Goal: Task Accomplishment & Management: Manage account settings

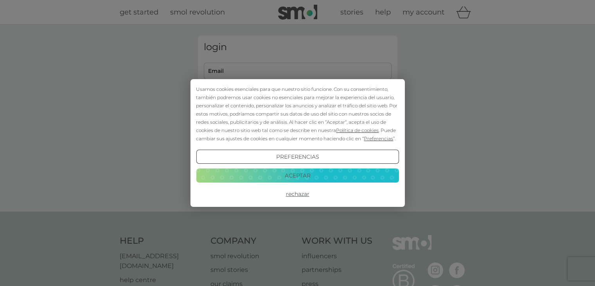
type input "[EMAIL_ADDRESS][DOMAIN_NAME]"
click at [298, 175] on button "Aceptar" at bounding box center [297, 175] width 203 height 14
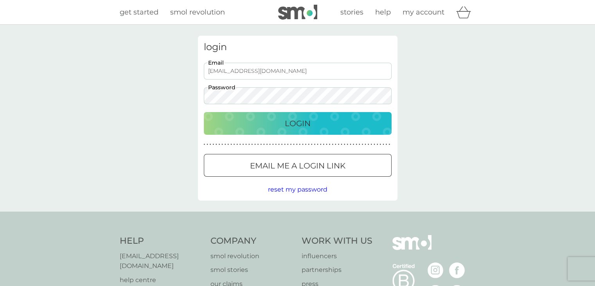
click at [297, 123] on p "Login" at bounding box center [298, 123] width 26 height 13
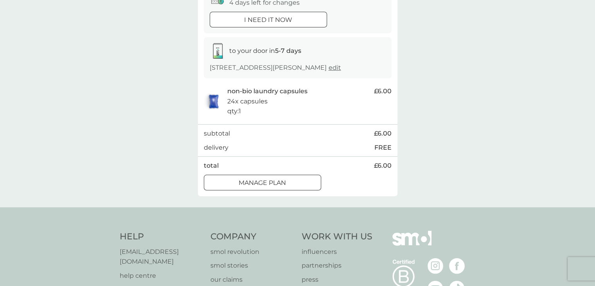
scroll to position [101, 0]
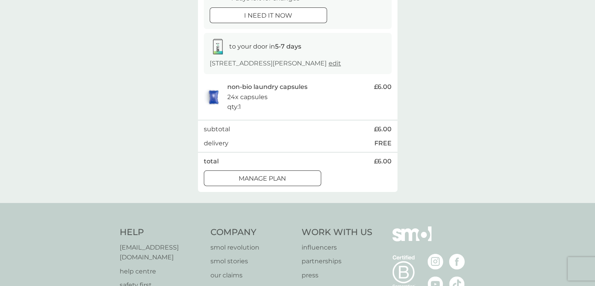
click at [278, 183] on button "Manage plan" at bounding box center [262, 178] width 117 height 16
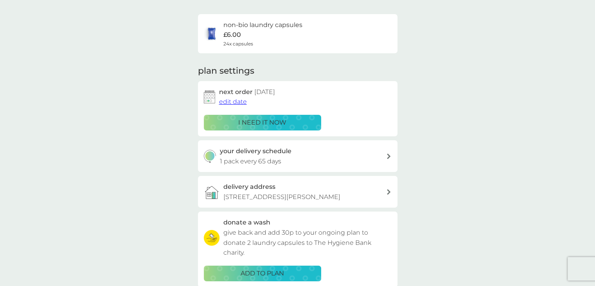
scroll to position [52, 0]
click at [275, 161] on p "1 pack every 65 days" at bounding box center [250, 161] width 61 height 10
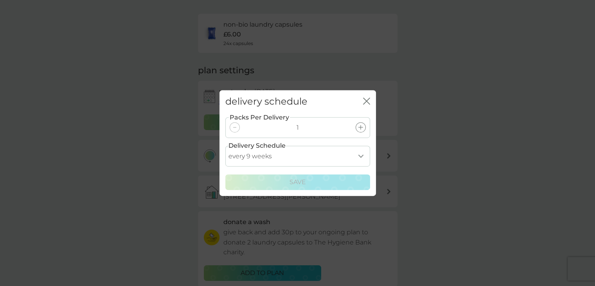
click at [360, 155] on select "every 1 week every 2 weeks every 3 weeks every 4 weeks every 5 weeks every 6 we…" at bounding box center [297, 156] width 145 height 21
select select "84"
click at [225, 146] on select "every 1 week every 2 weeks every 3 weeks every 4 weeks every 5 weeks every 6 we…" at bounding box center [297, 156] width 145 height 21
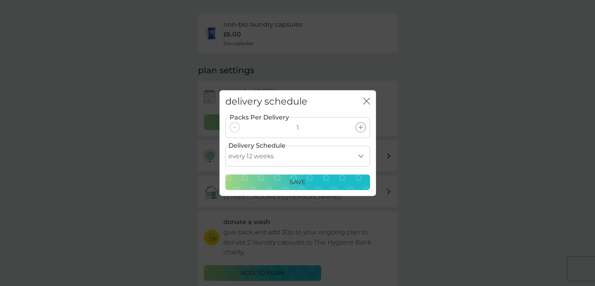
click at [307, 179] on div "Save" at bounding box center [298, 182] width 135 height 10
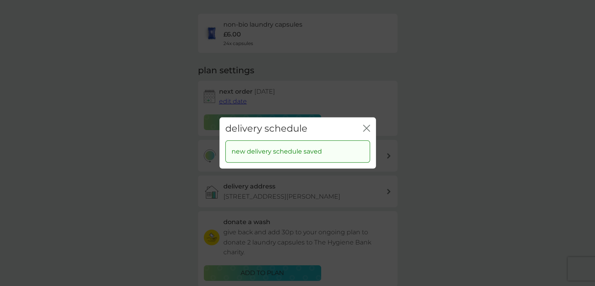
click at [364, 126] on icon "close" at bounding box center [366, 127] width 7 height 7
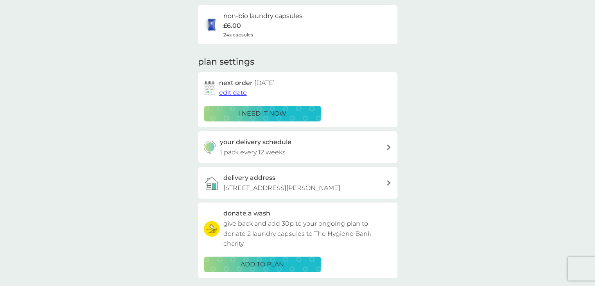
scroll to position [0, 0]
